Goal: Task Accomplishment & Management: Use online tool/utility

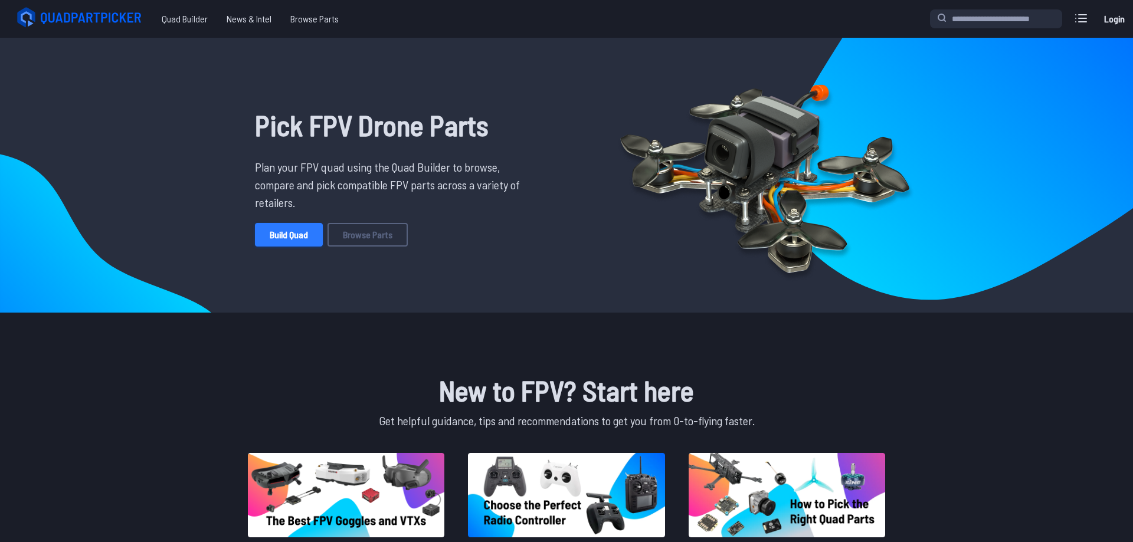
click at [313, 234] on link "Build Quad" at bounding box center [289, 235] width 68 height 24
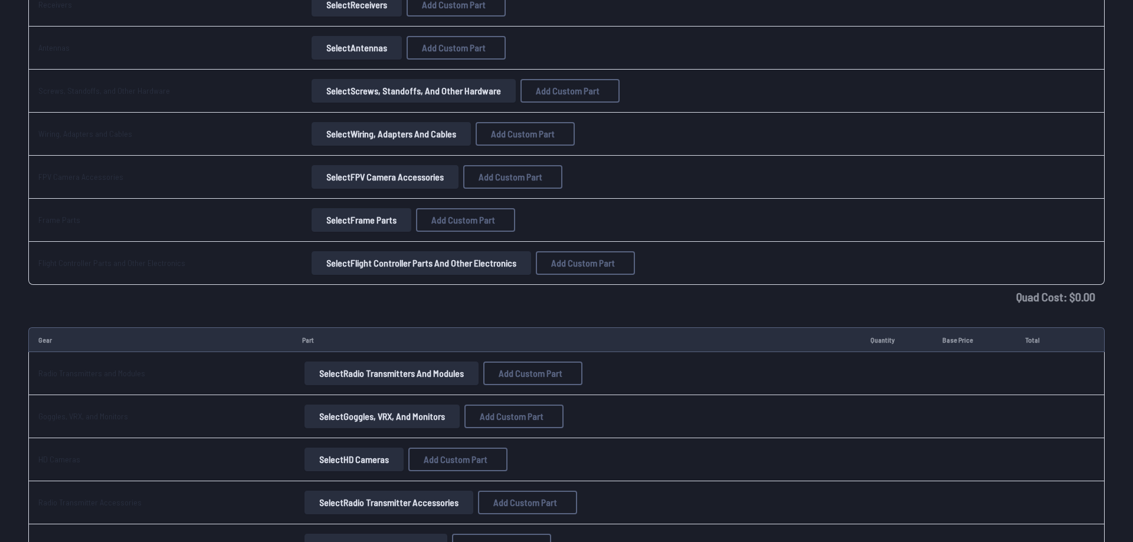
scroll to position [542, 0]
click at [342, 415] on button "Select Goggles, VRX, and Monitors" at bounding box center [382, 416] width 155 height 24
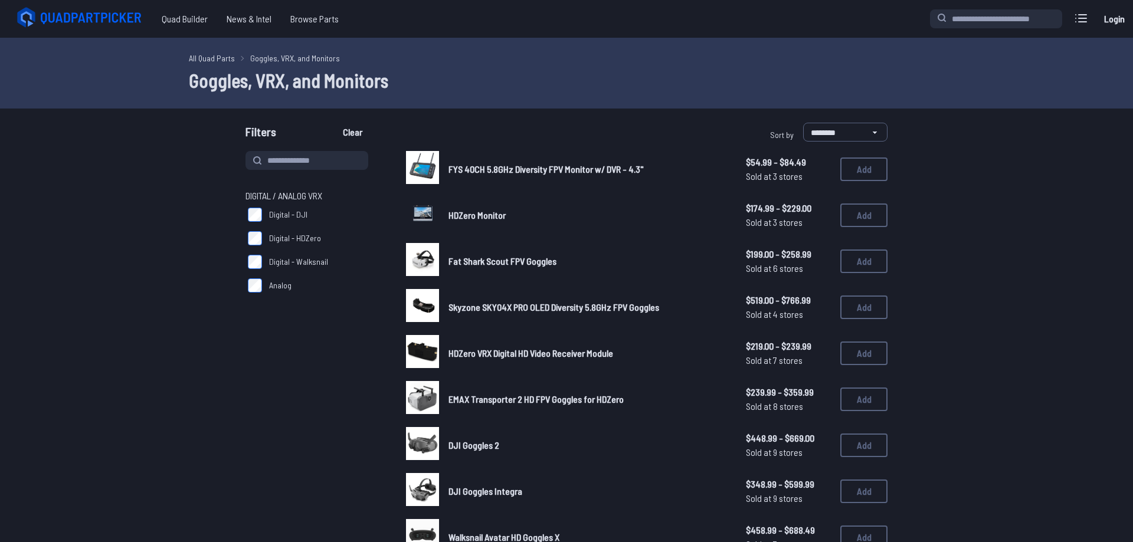
click at [279, 283] on span "Analog" at bounding box center [280, 286] width 22 height 12
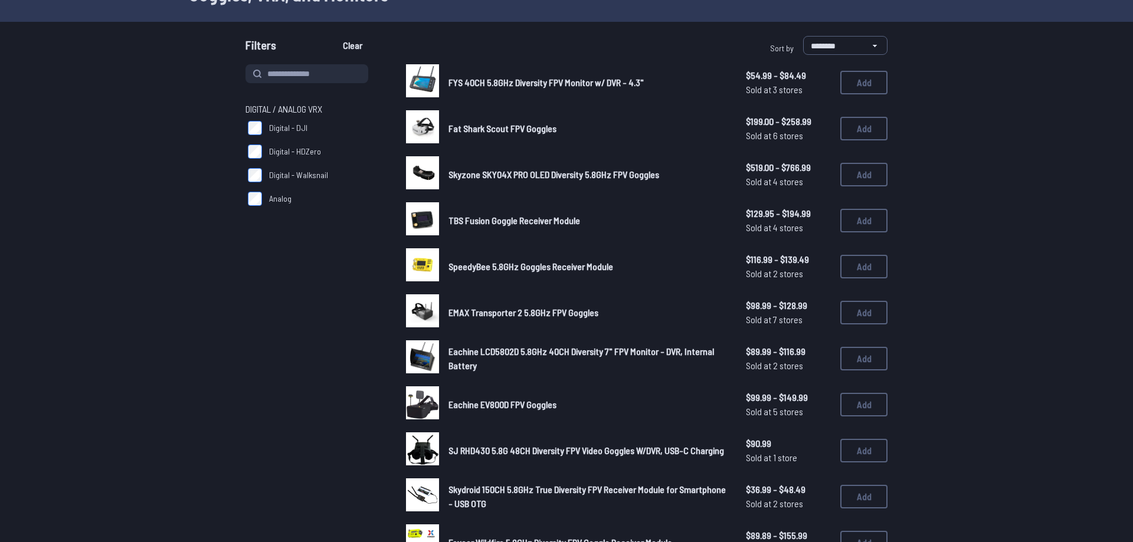
scroll to position [181, 0]
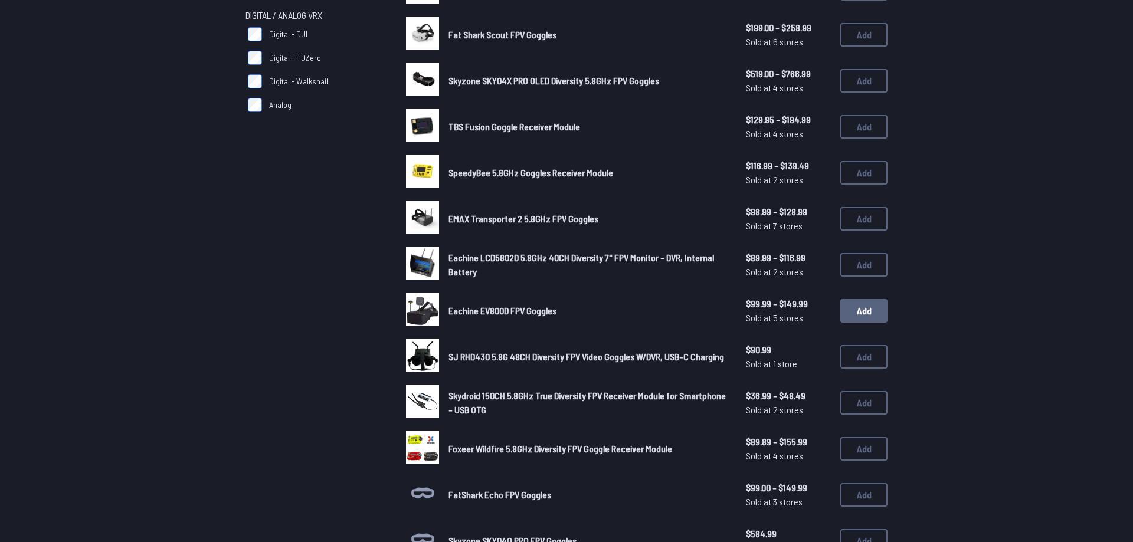
click at [851, 307] on button "Add" at bounding box center [863, 311] width 47 height 24
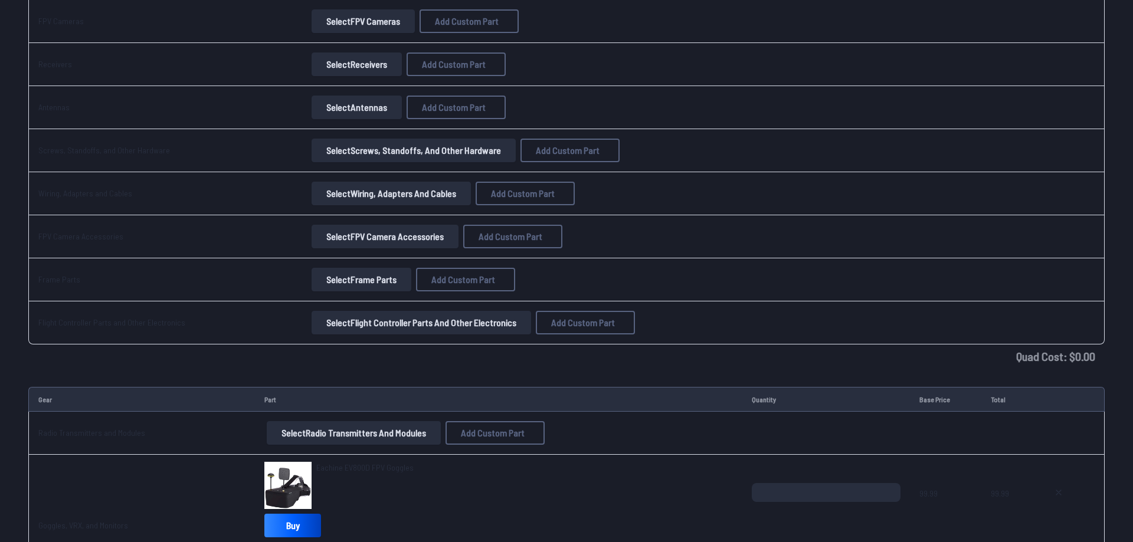
scroll to position [722, 0]
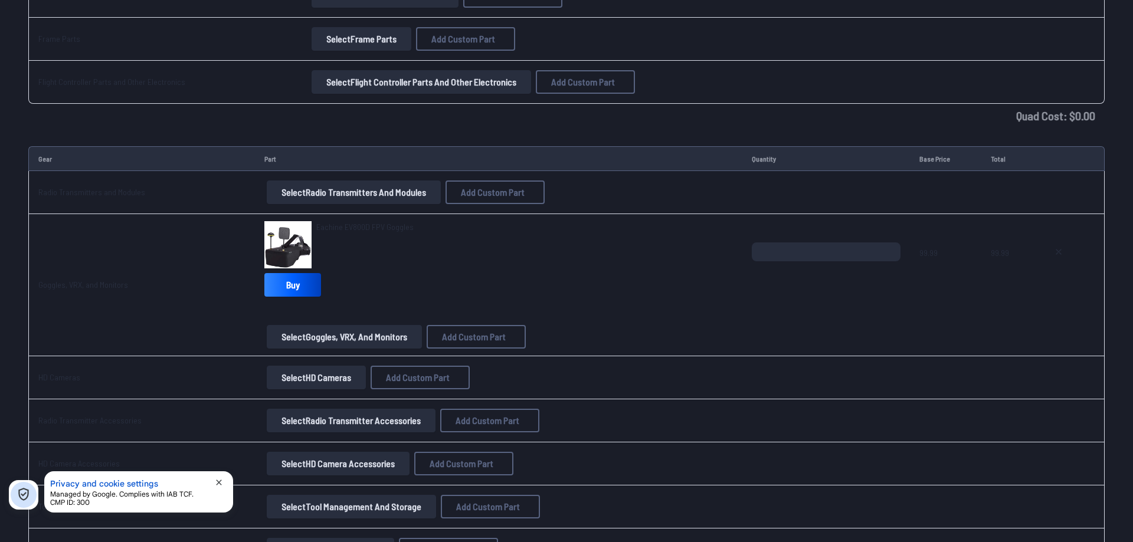
click at [302, 418] on button "Select Radio Transmitter Accessories" at bounding box center [351, 421] width 169 height 24
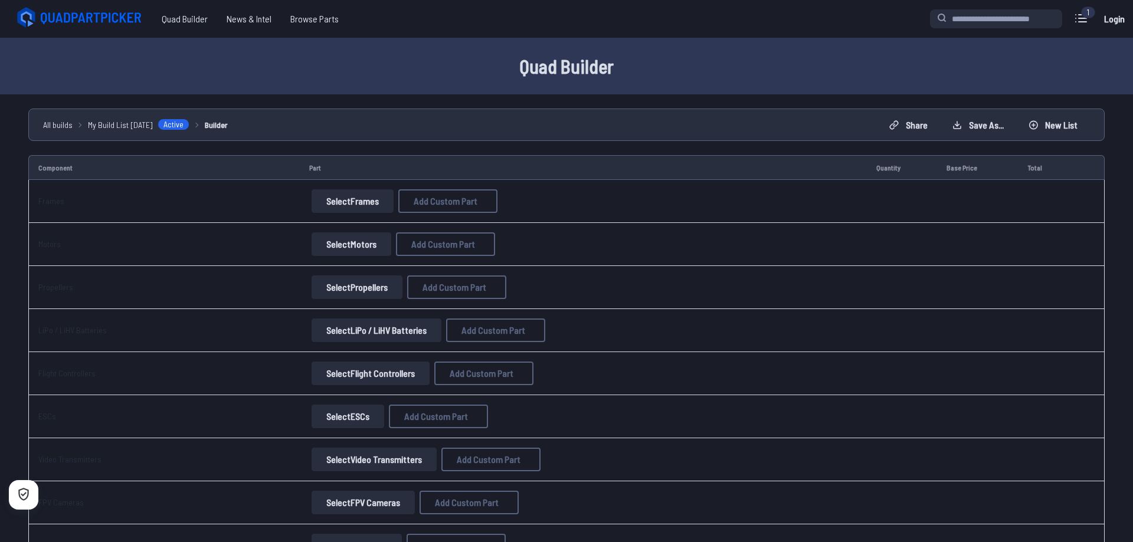
scroll to position [722, 0]
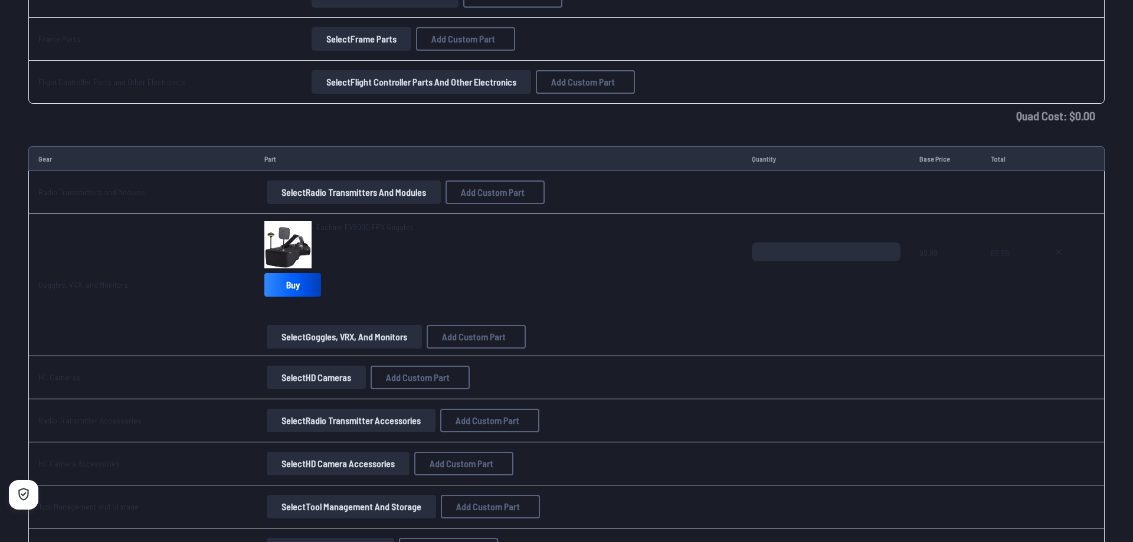
click at [306, 192] on button "Select Radio Transmitters and Modules" at bounding box center [354, 193] width 174 height 24
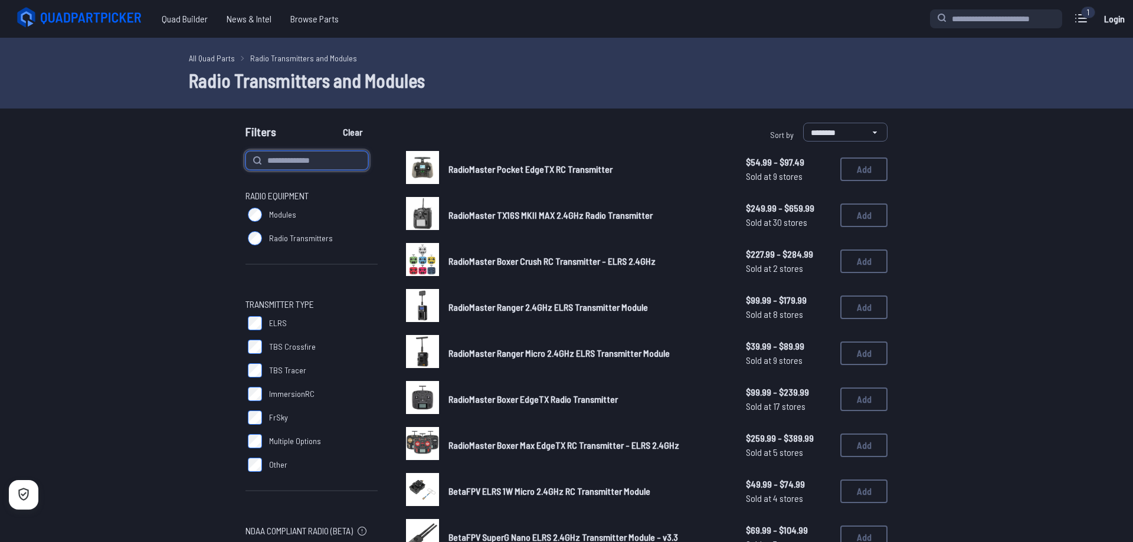
click at [316, 159] on input at bounding box center [307, 160] width 123 height 19
type input "**"
click at [333, 123] on button "Clear" at bounding box center [353, 132] width 40 height 19
type input "**"
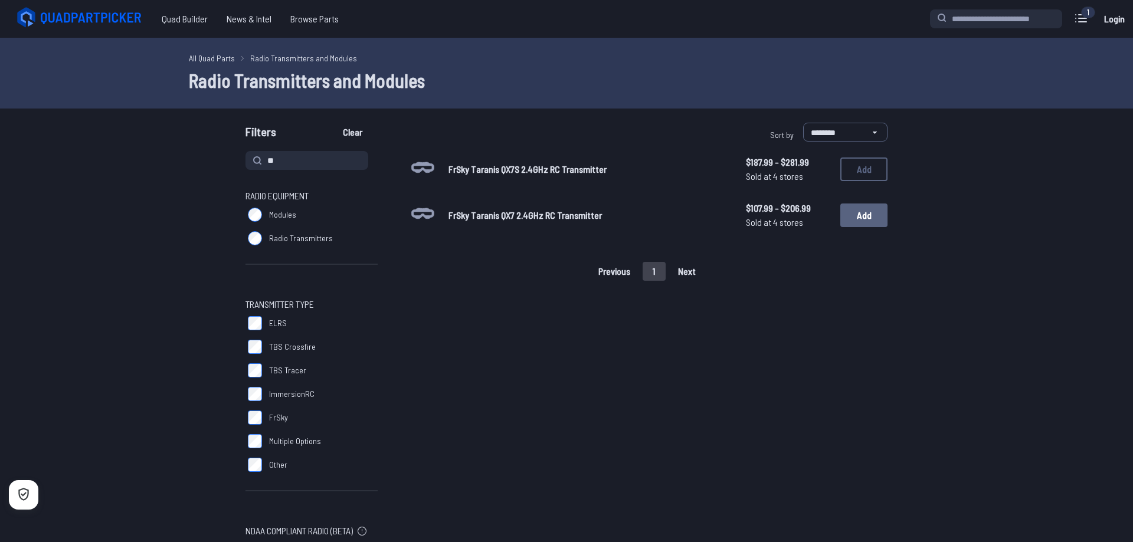
click at [850, 221] on button "Add" at bounding box center [863, 216] width 47 height 24
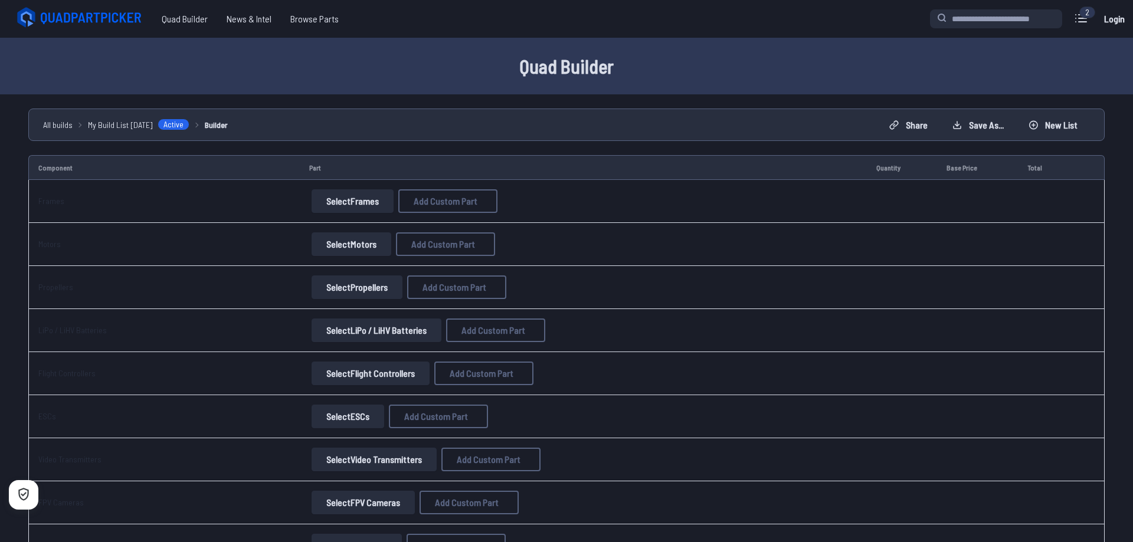
click at [343, 201] on button "Select Frames" at bounding box center [353, 201] width 82 height 24
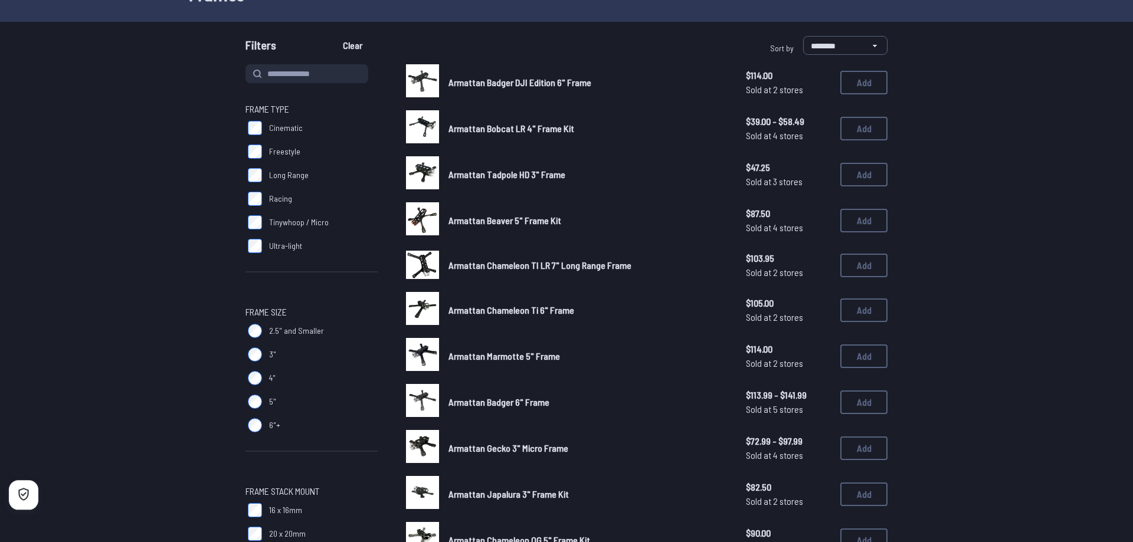
scroll to position [181, 0]
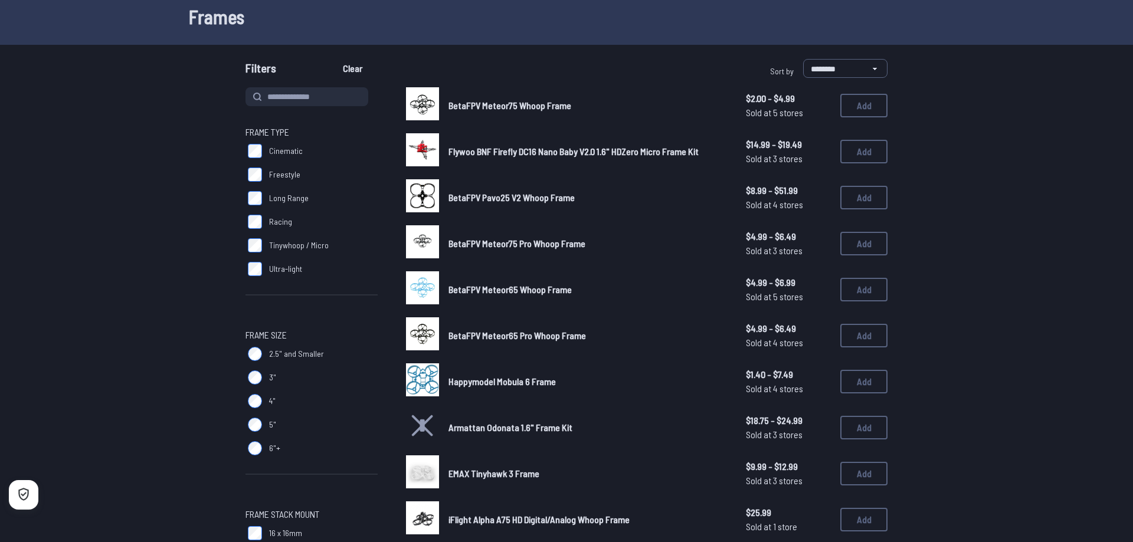
scroll to position [120, 0]
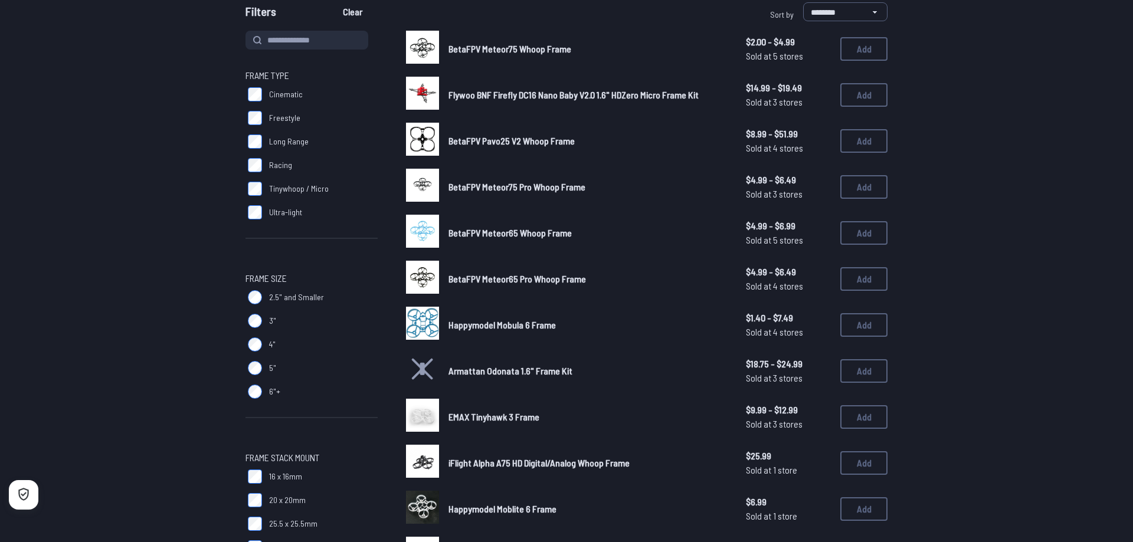
click at [248, 313] on label "3"" at bounding box center [312, 321] width 132 height 24
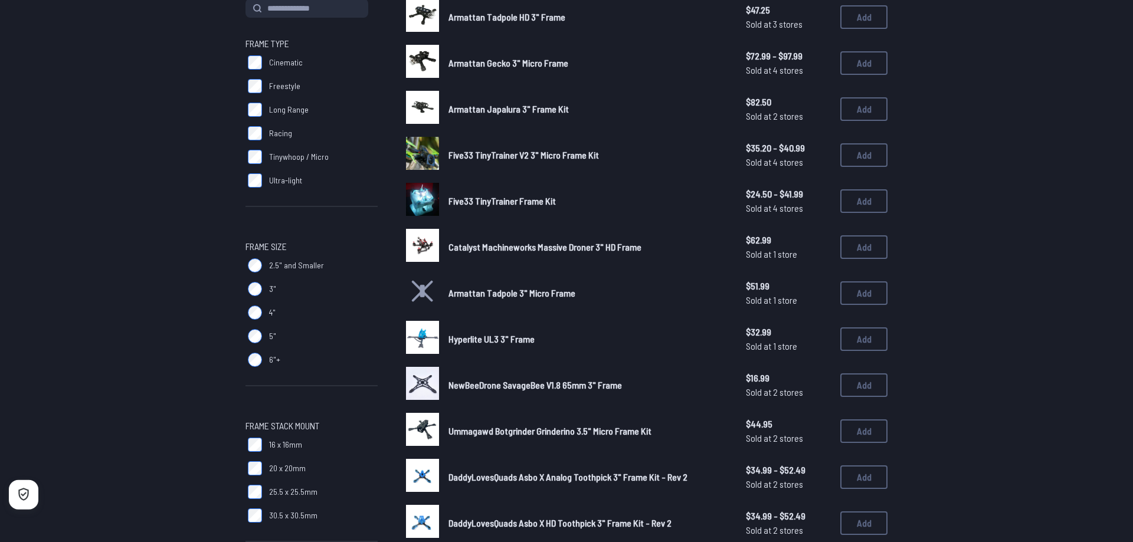
scroll to position [120, 0]
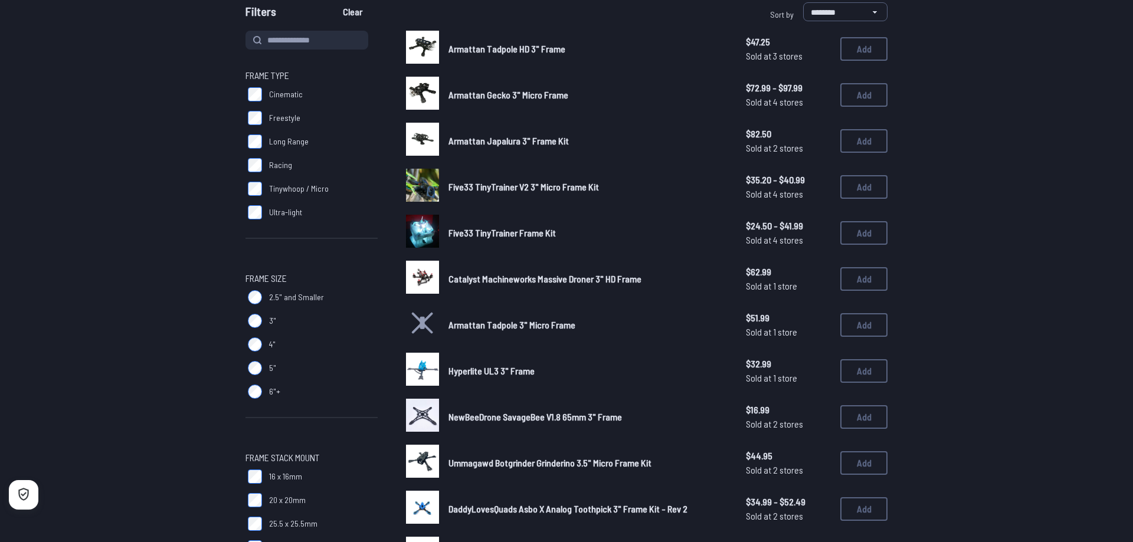
click at [251, 106] on label "Freestyle" at bounding box center [312, 118] width 132 height 24
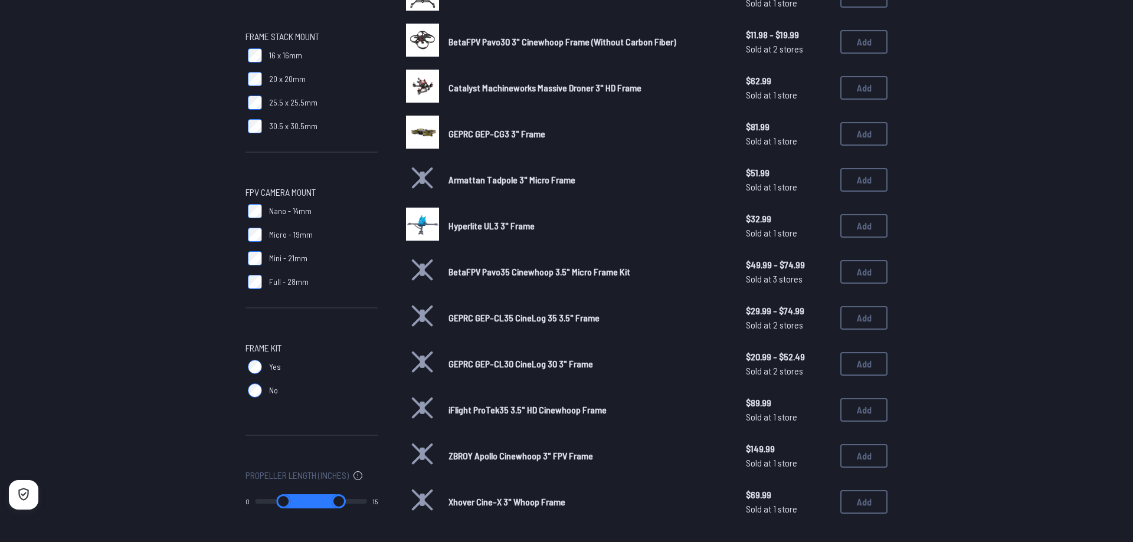
scroll to position [783, 0]
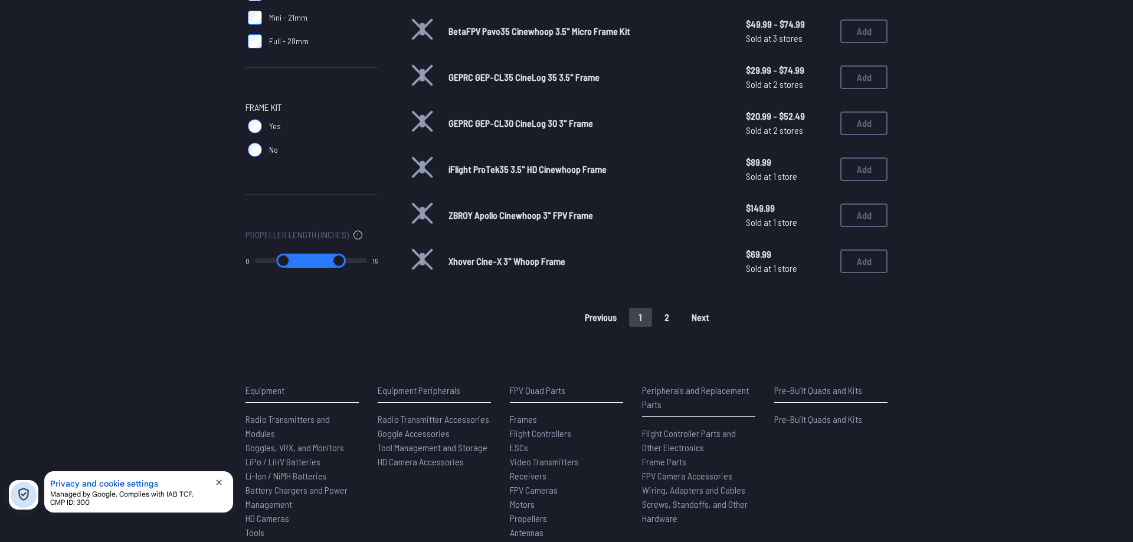
click at [673, 318] on button "2" at bounding box center [667, 317] width 25 height 19
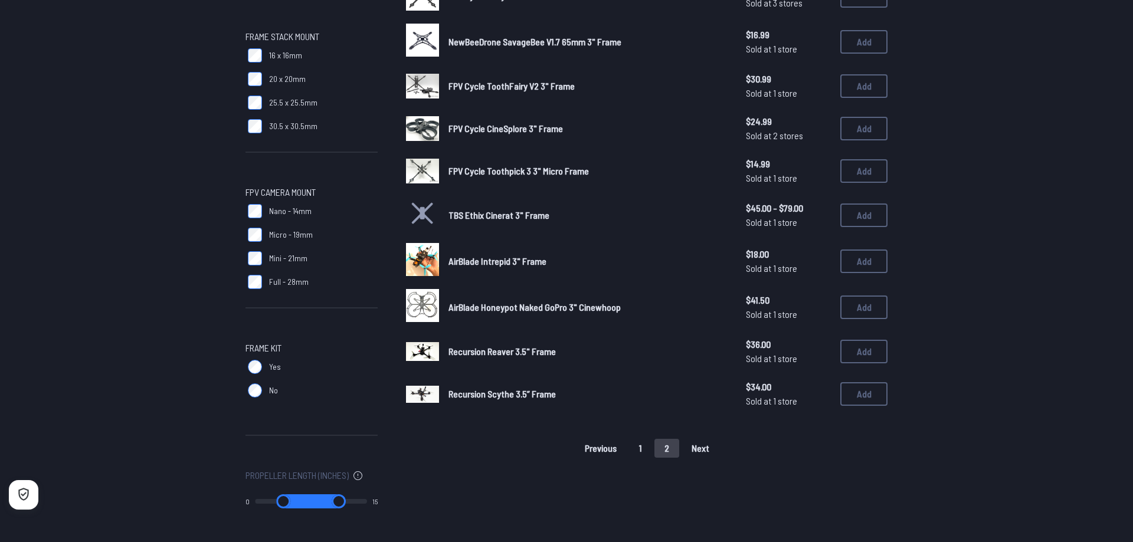
scroll to position [361, 0]
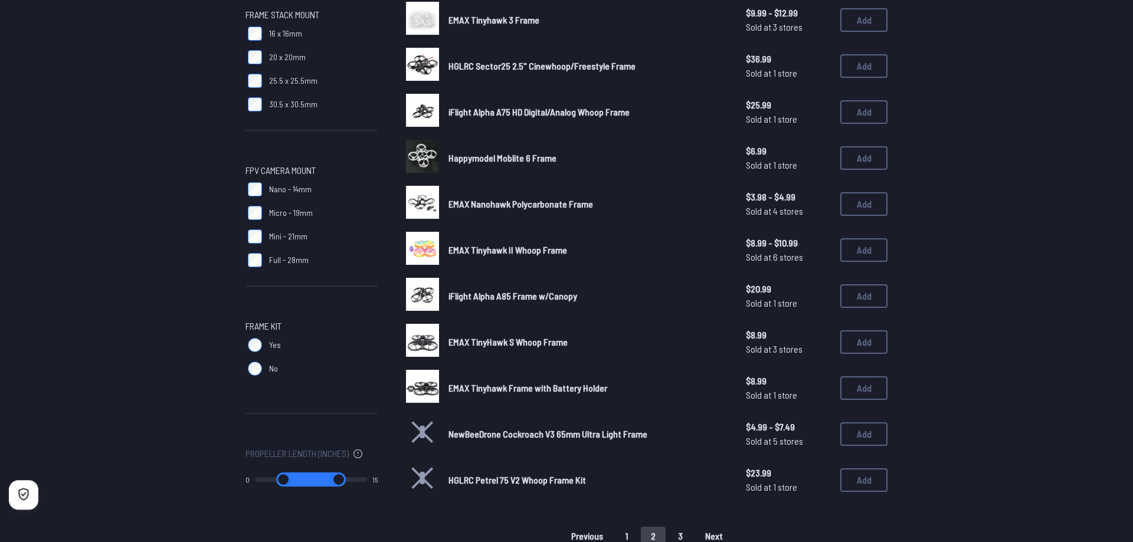
scroll to position [602, 0]
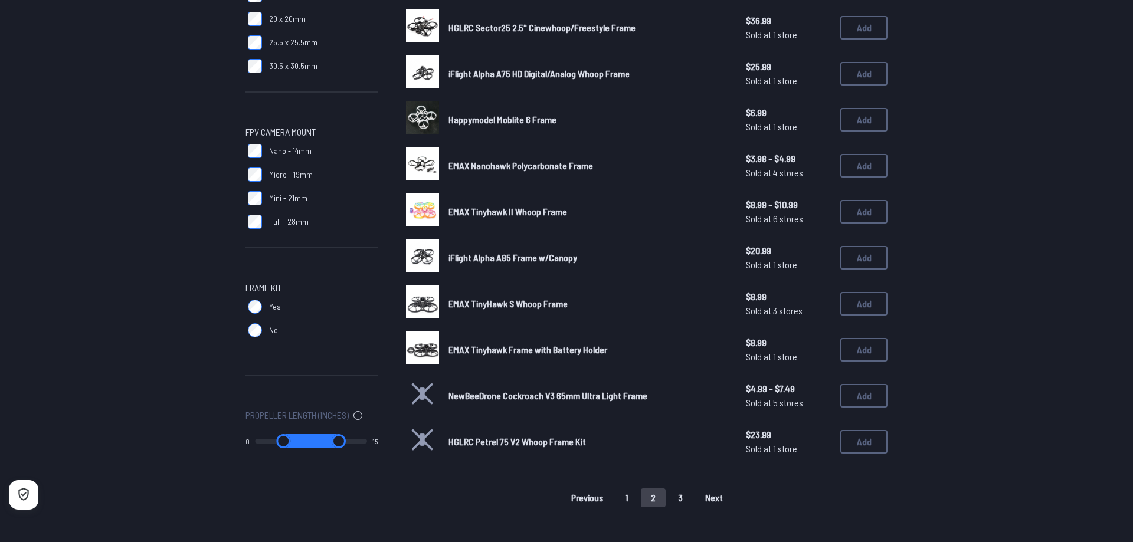
click at [684, 492] on button "3" at bounding box center [680, 498] width 25 height 19
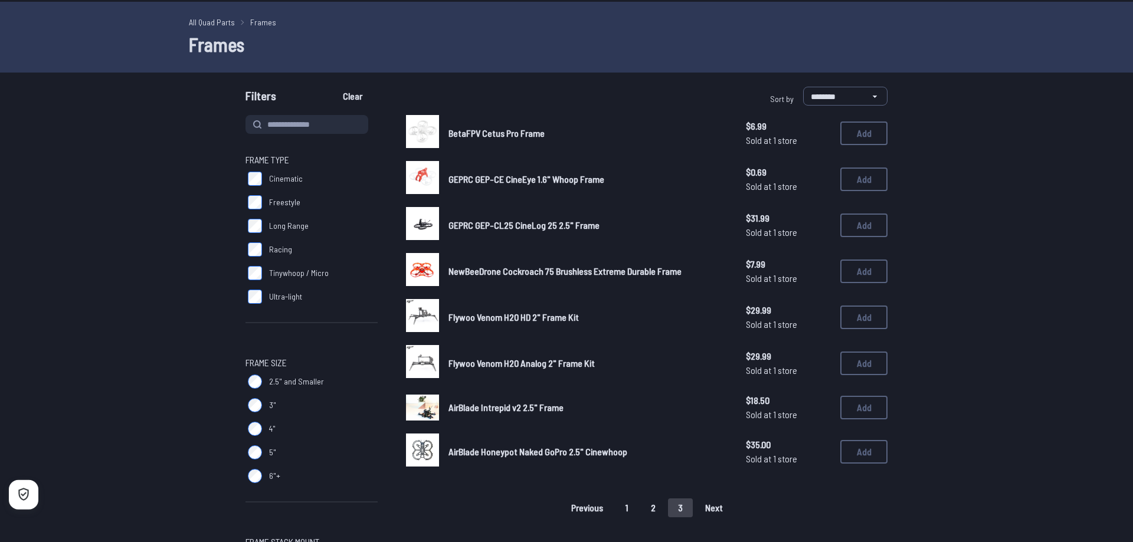
scroll to position [60, 0]
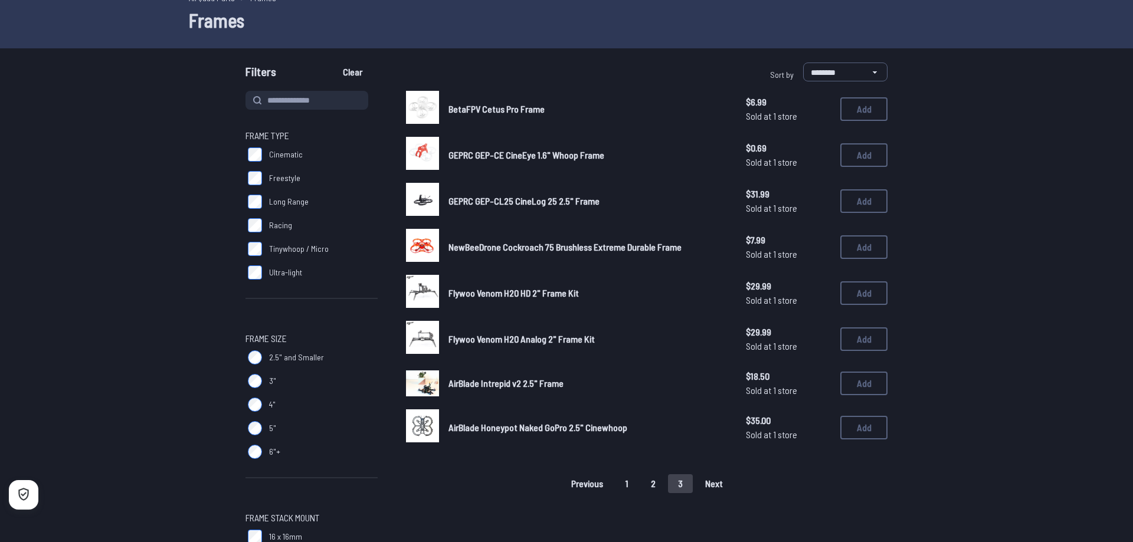
drag, startPoint x: 476, startPoint y: 390, endPoint x: 481, endPoint y: 384, distance: 7.5
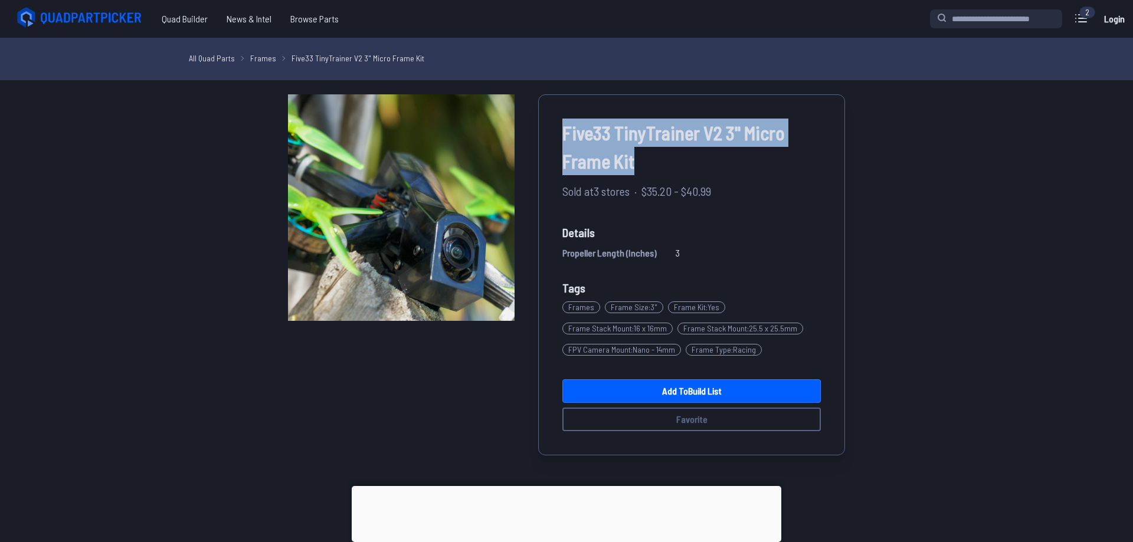
drag, startPoint x: 565, startPoint y: 129, endPoint x: 799, endPoint y: 174, distance: 237.9
click at [799, 174] on span "Five33 TinyTrainer V2 3" Micro Frame Kit" at bounding box center [691, 147] width 258 height 57
copy span "Five33 TinyTrainer V2 3" Micro Frame Kit"
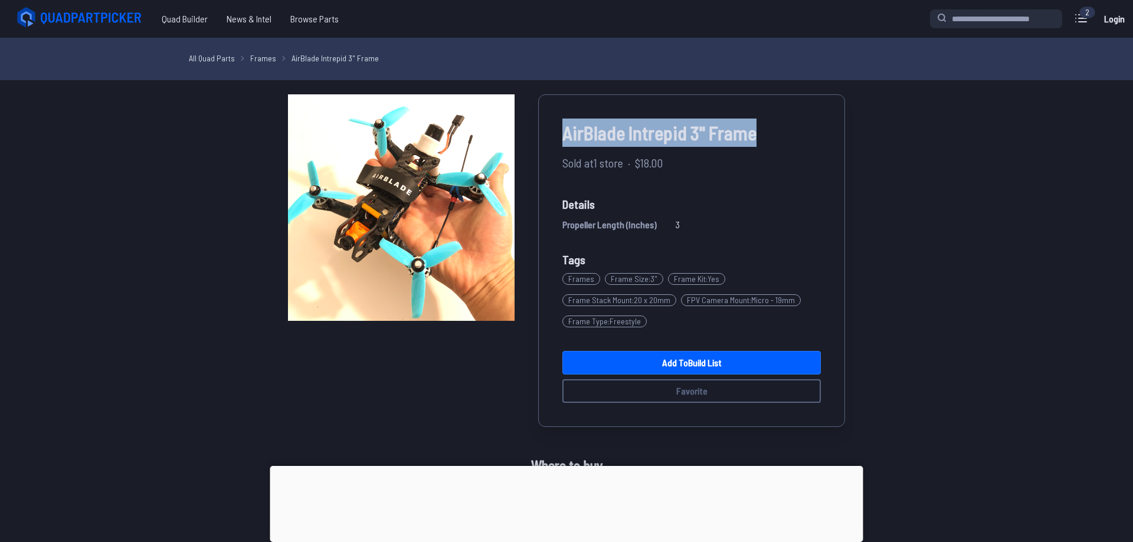
drag, startPoint x: 565, startPoint y: 134, endPoint x: 775, endPoint y: 137, distance: 210.1
click at [775, 137] on span "AirBlade Intrepid 3" Frame" at bounding box center [691, 133] width 258 height 28
copy span "AirBlade Intrepid 3" Frame"
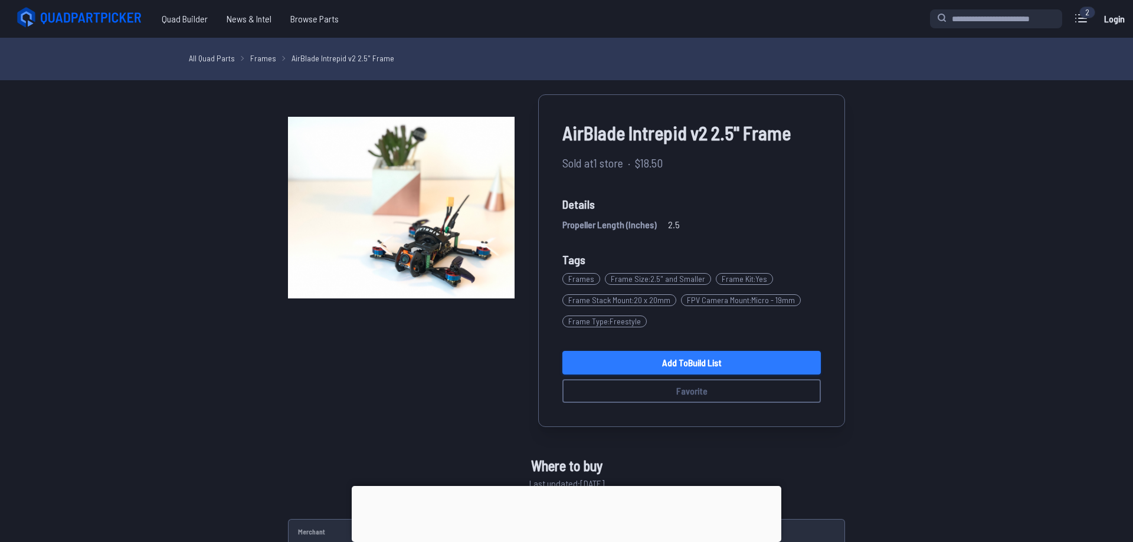
click at [696, 357] on link "Add to Build List" at bounding box center [691, 363] width 258 height 24
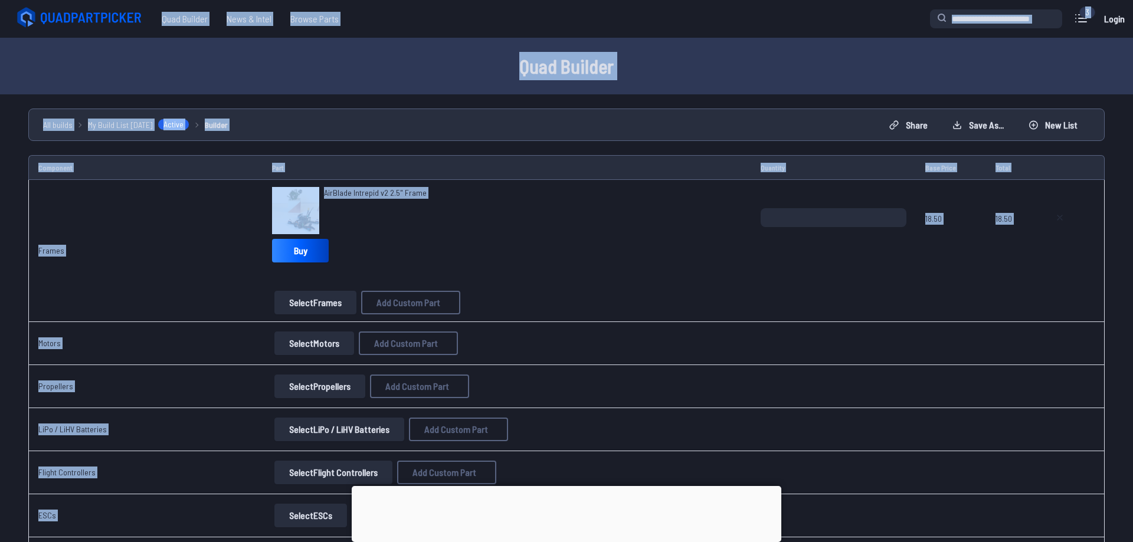
click at [324, 349] on button "Select Motors" at bounding box center [314, 344] width 80 height 24
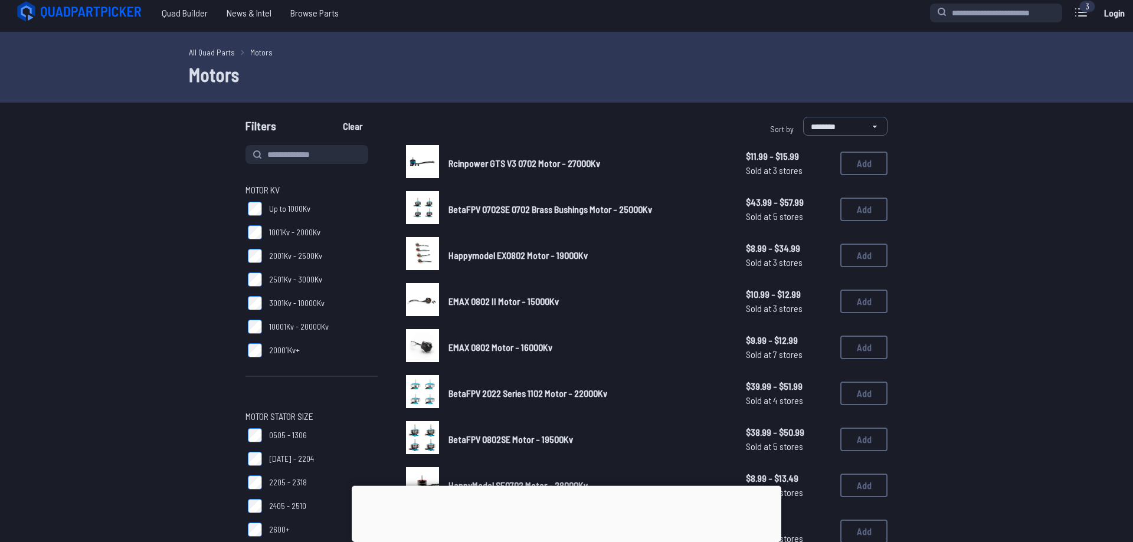
scroll to position [60, 0]
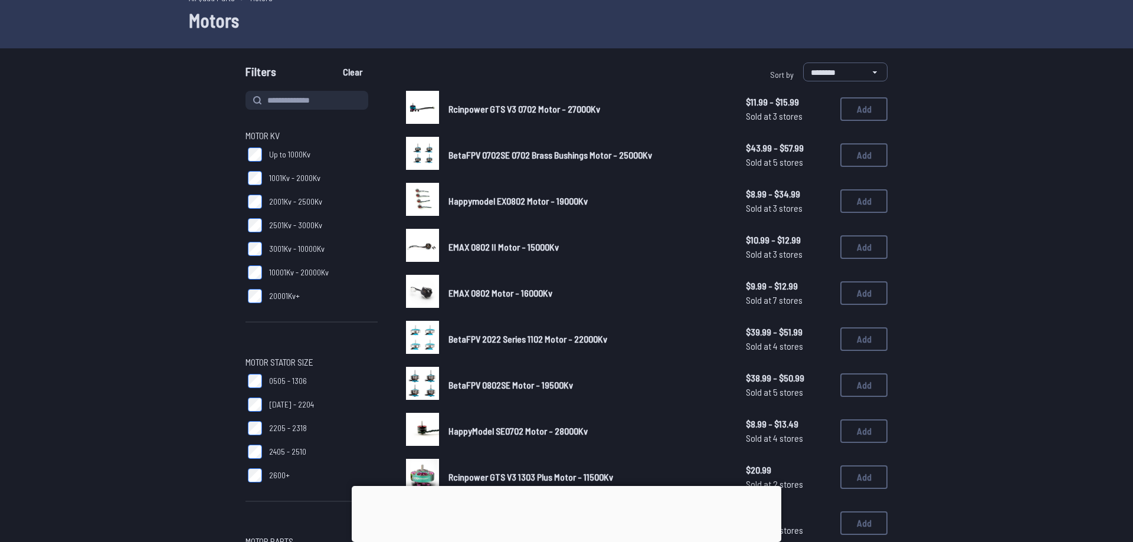
drag, startPoint x: 113, startPoint y: 254, endPoint x: 313, endPoint y: 299, distance: 205.0
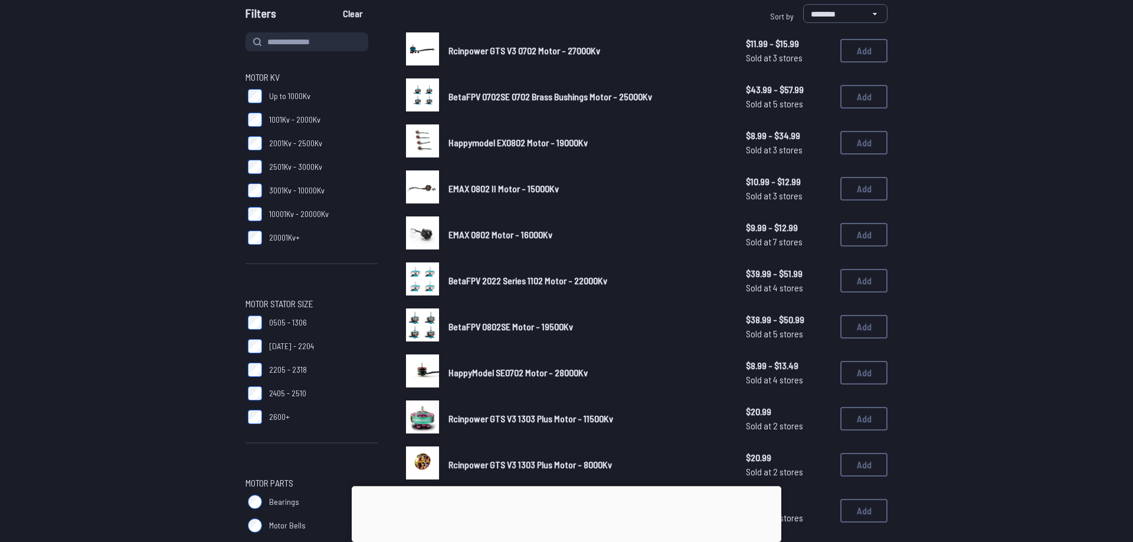
scroll to position [181, 0]
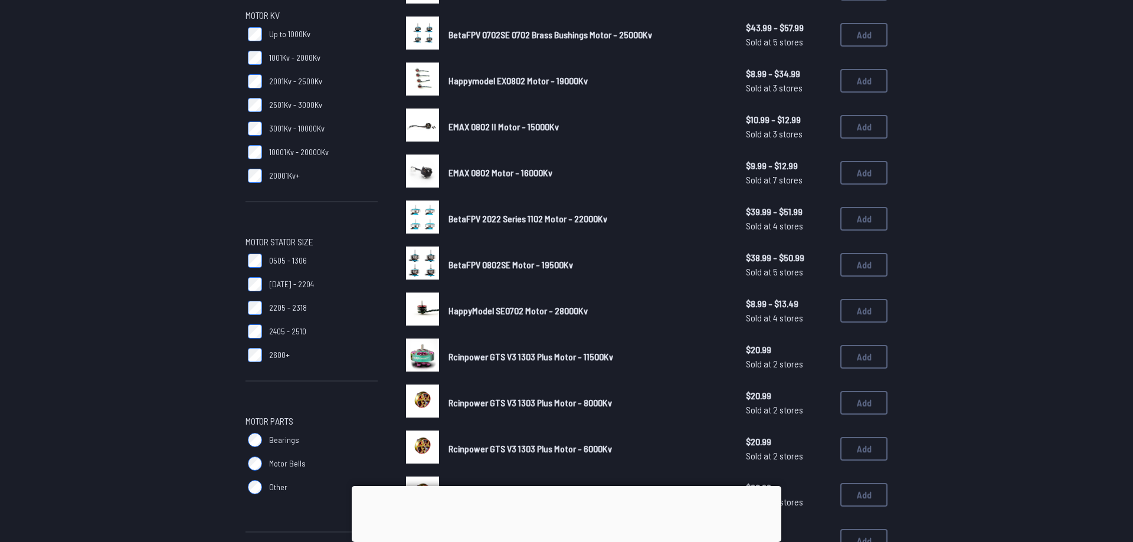
drag, startPoint x: 116, startPoint y: 325, endPoint x: 343, endPoint y: 306, distance: 228.5
click at [117, 323] on form "**********" at bounding box center [566, 435] width 1133 height 987
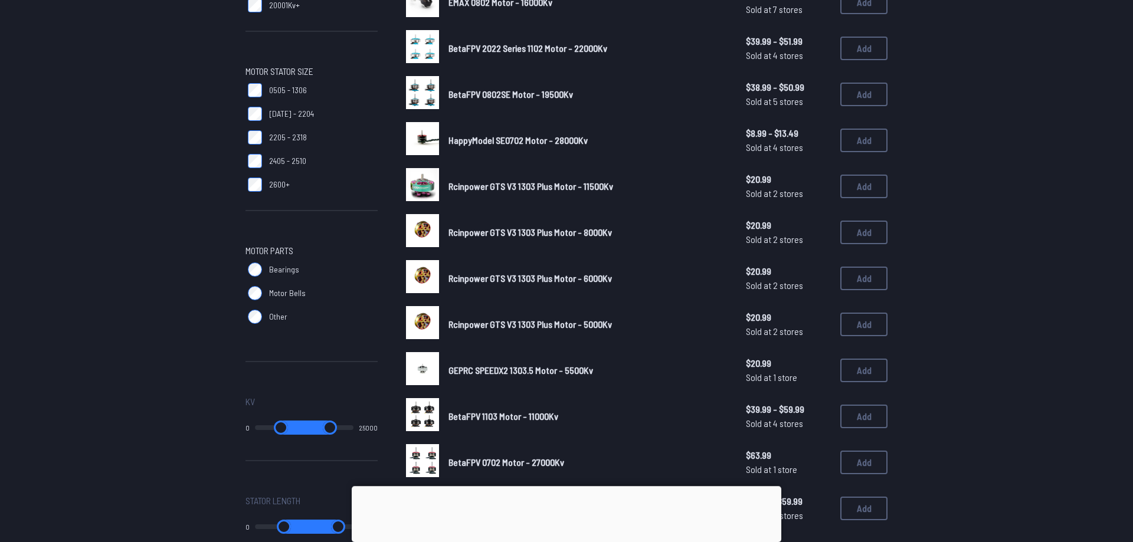
scroll to position [421, 0]
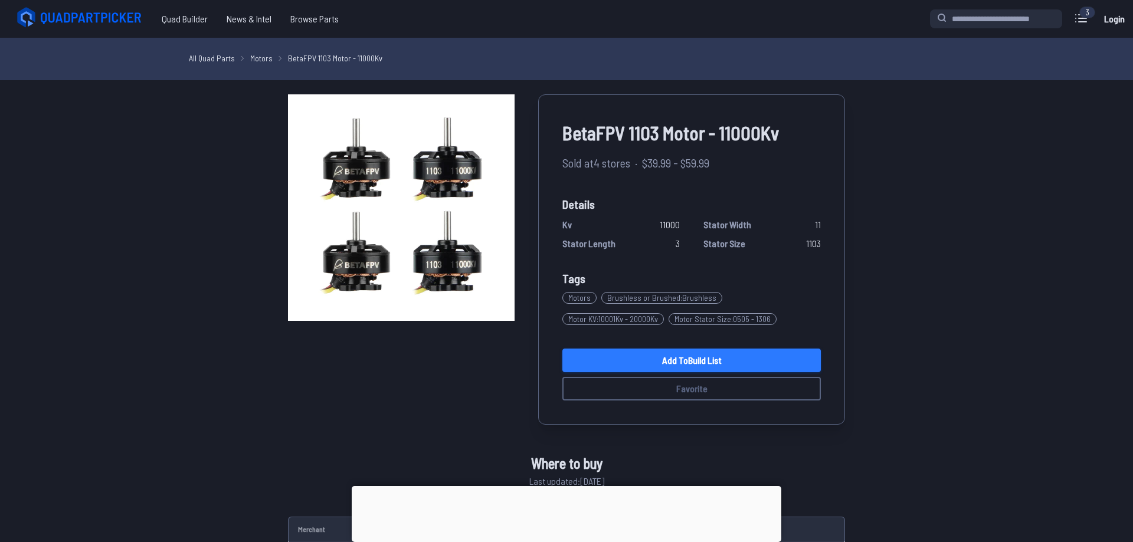
click at [670, 356] on link "Add to Build List" at bounding box center [691, 361] width 258 height 24
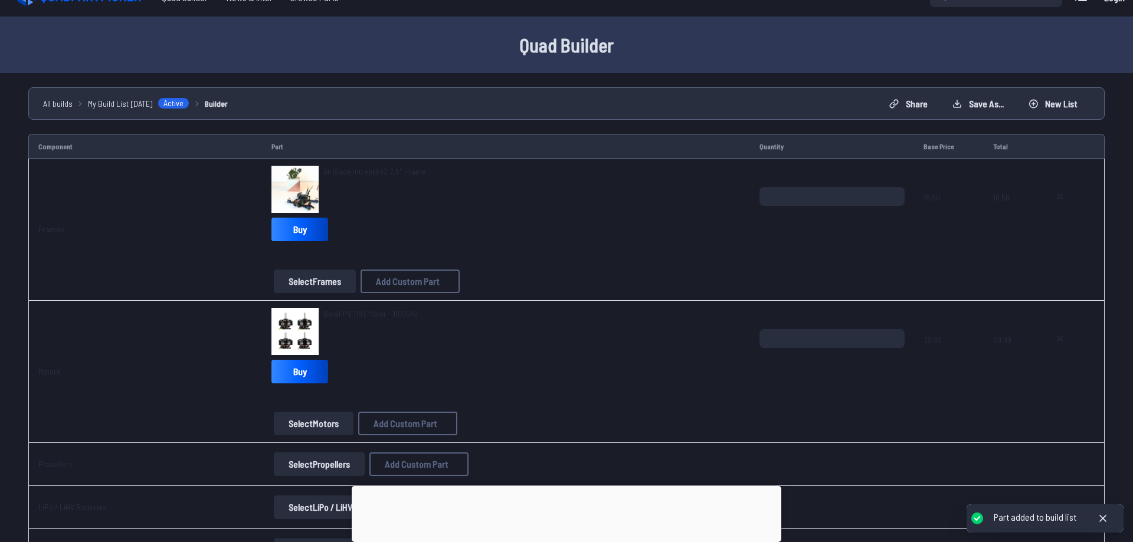
scroll to position [120, 0]
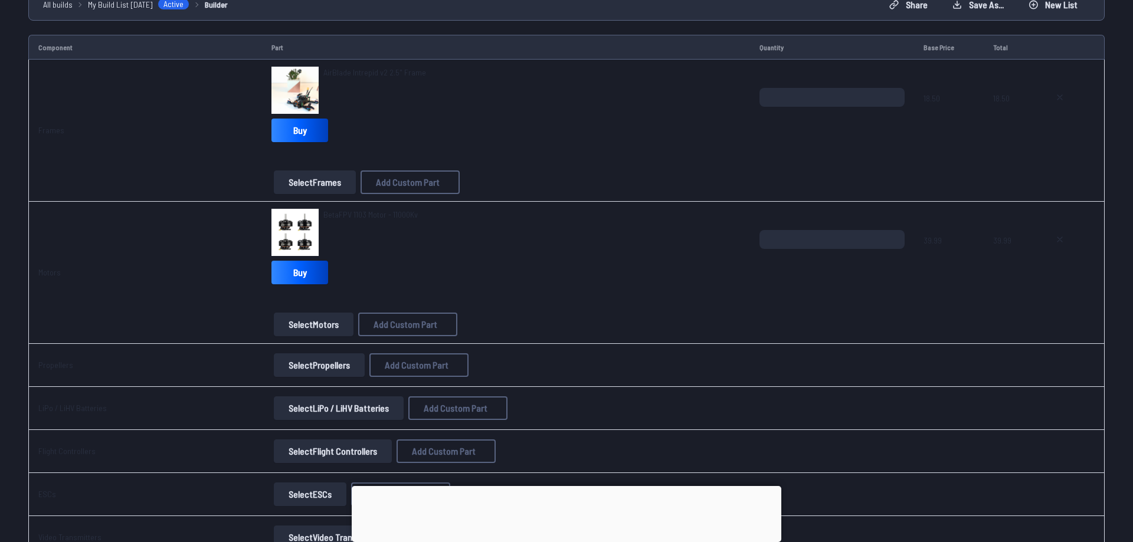
click at [898, 237] on input "*" at bounding box center [832, 239] width 145 height 19
type input "*"
click at [898, 237] on input "*" at bounding box center [832, 239] width 145 height 19
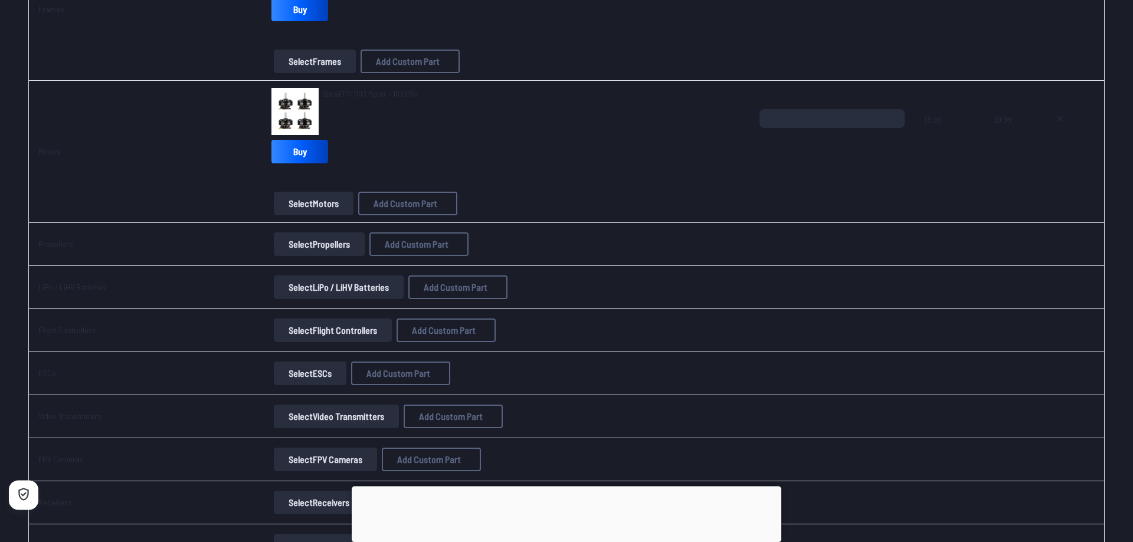
scroll to position [241, 0]
click at [313, 241] on button "Select Propellers" at bounding box center [319, 245] width 91 height 24
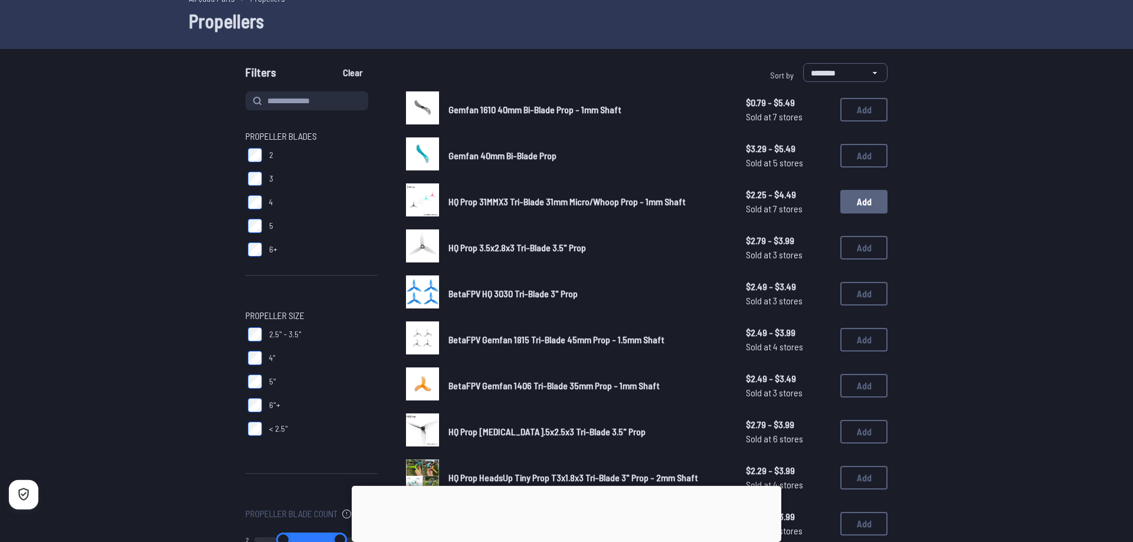
scroll to position [60, 0]
click at [858, 238] on button "Add" at bounding box center [863, 247] width 47 height 24
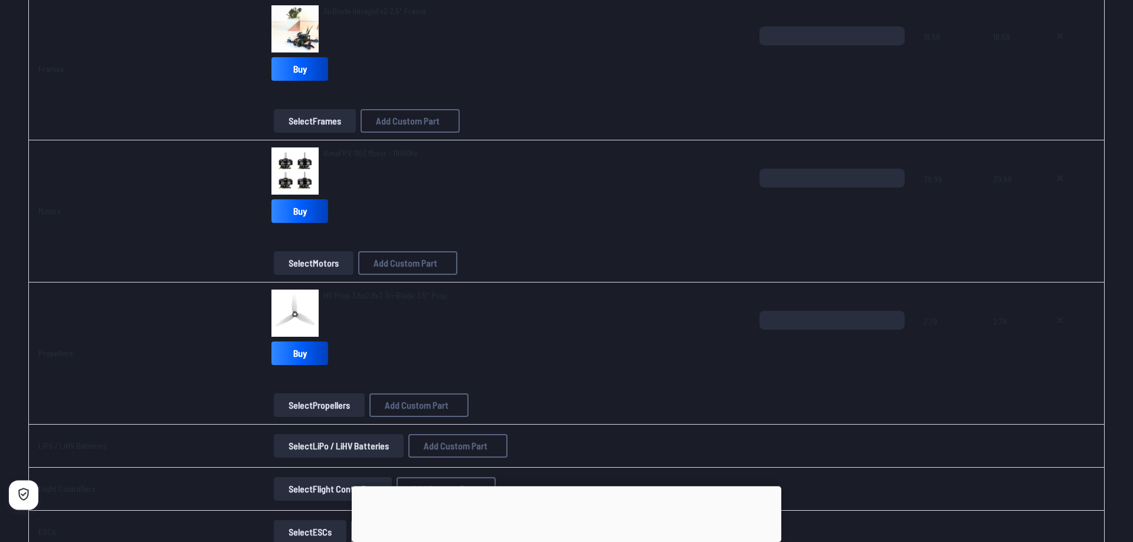
scroll to position [241, 0]
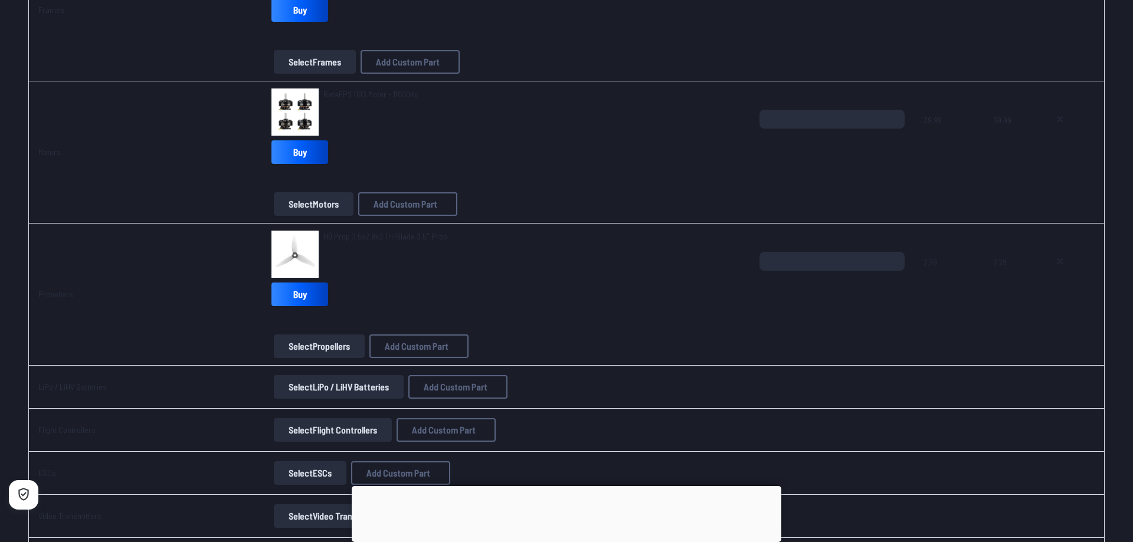
click at [894, 258] on input "*" at bounding box center [832, 261] width 145 height 19
type input "*"
click at [894, 258] on input "*" at bounding box center [832, 261] width 145 height 19
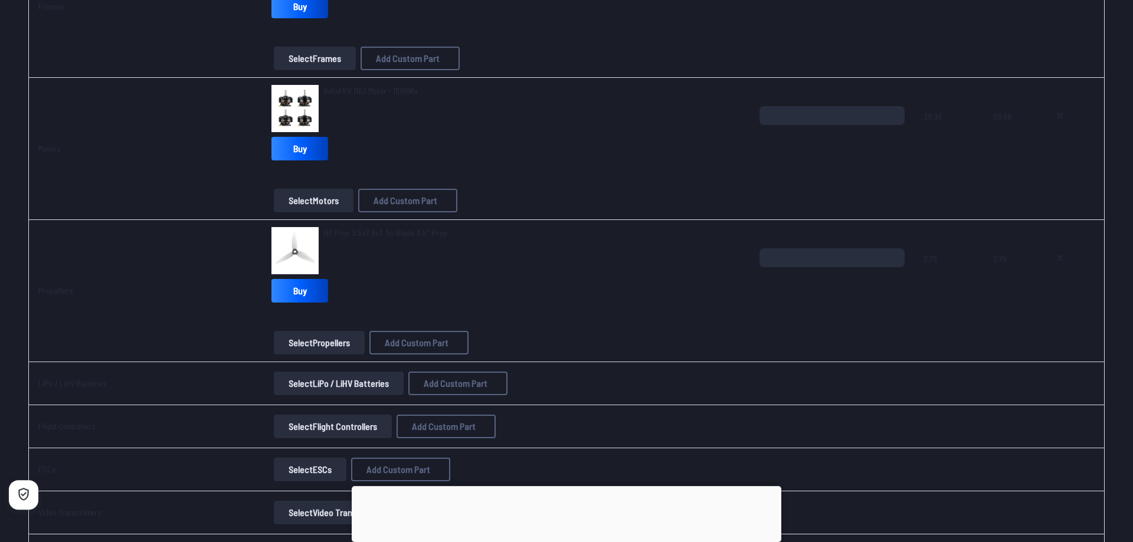
scroll to position [301, 0]
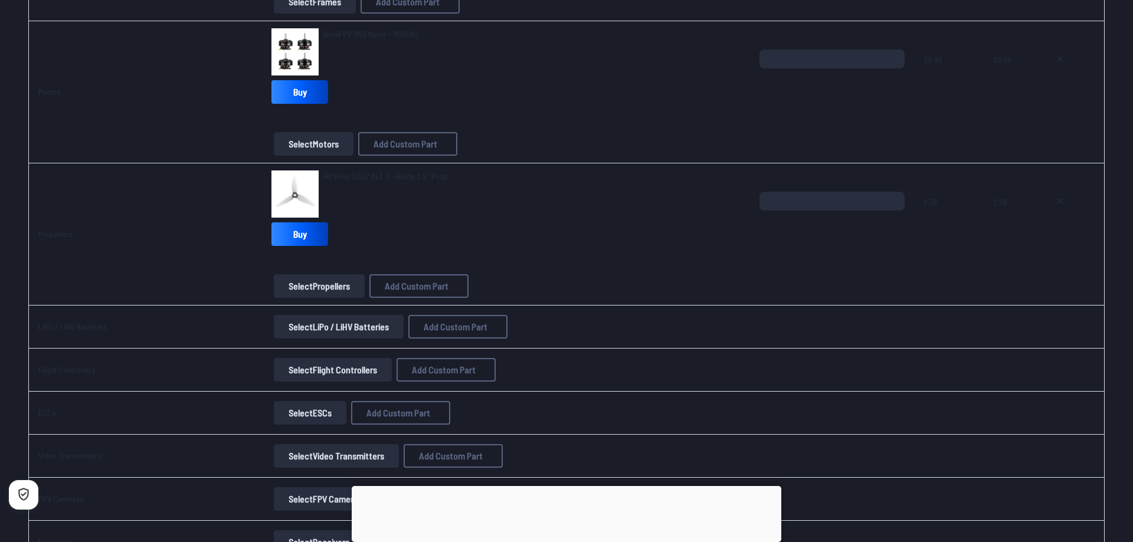
click at [329, 374] on button "Select Flight Controllers" at bounding box center [333, 370] width 118 height 24
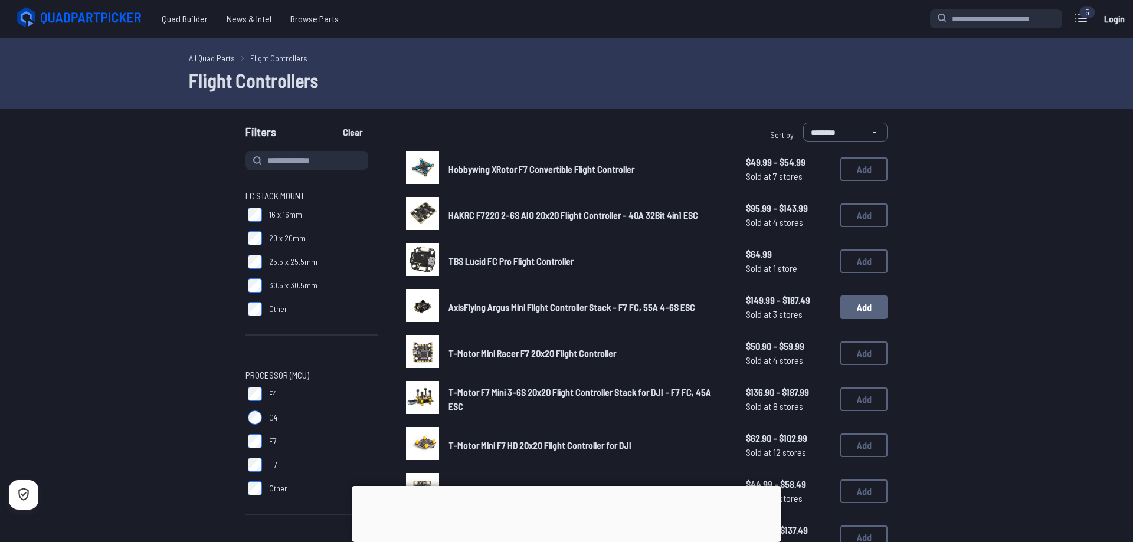
click at [870, 312] on button "Add" at bounding box center [863, 308] width 47 height 24
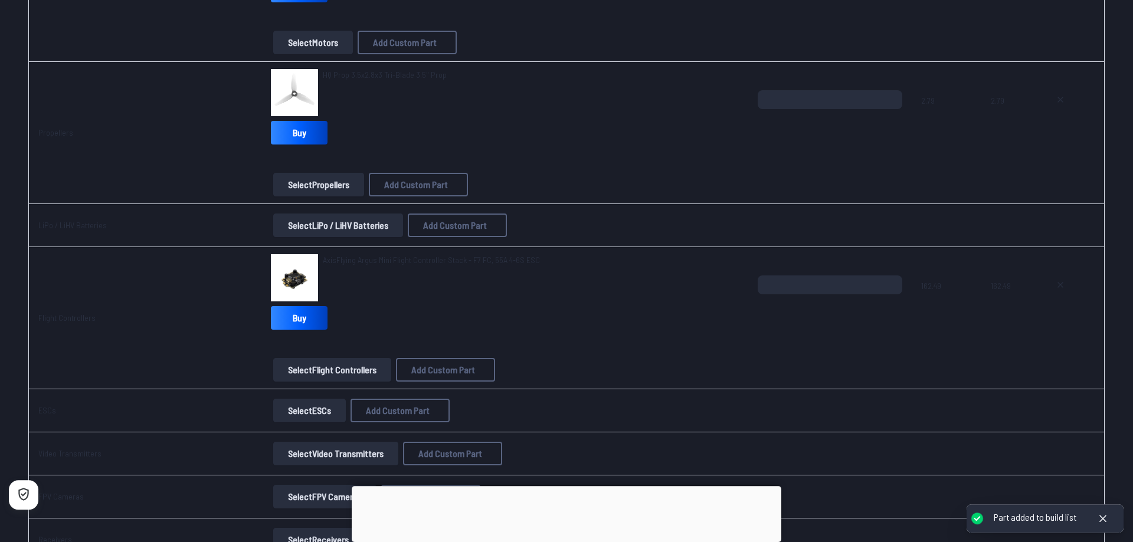
scroll to position [482, 0]
